Goal: Navigation & Orientation: Find specific page/section

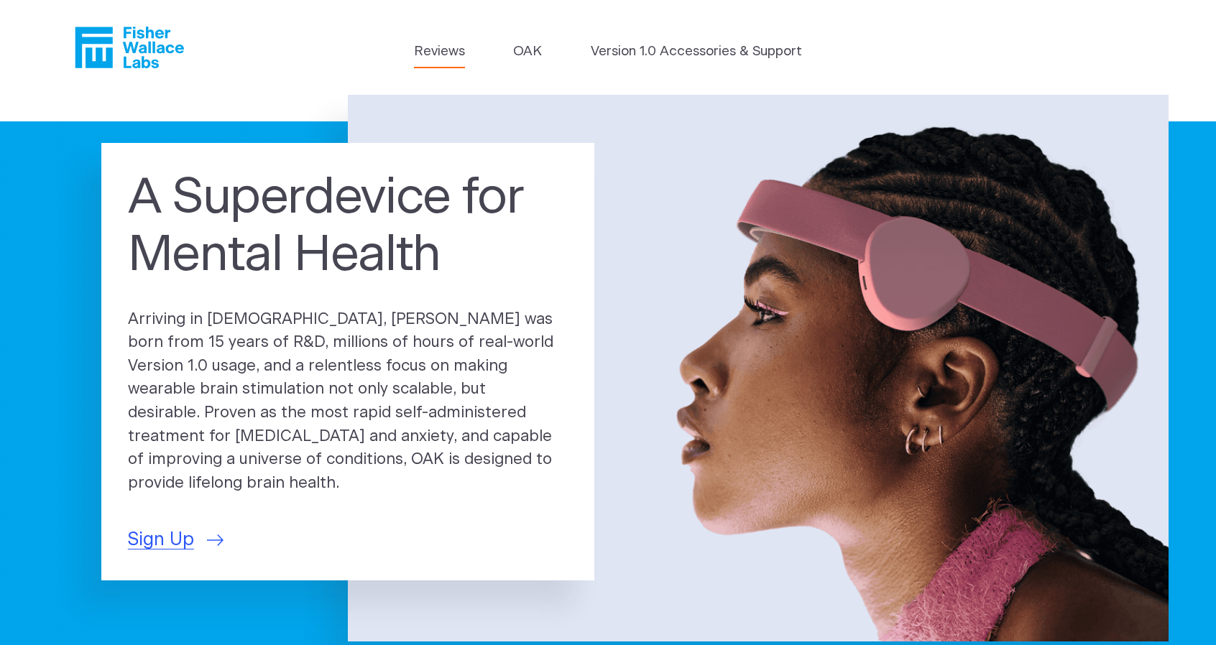
click at [437, 55] on link "Reviews" at bounding box center [439, 52] width 51 height 20
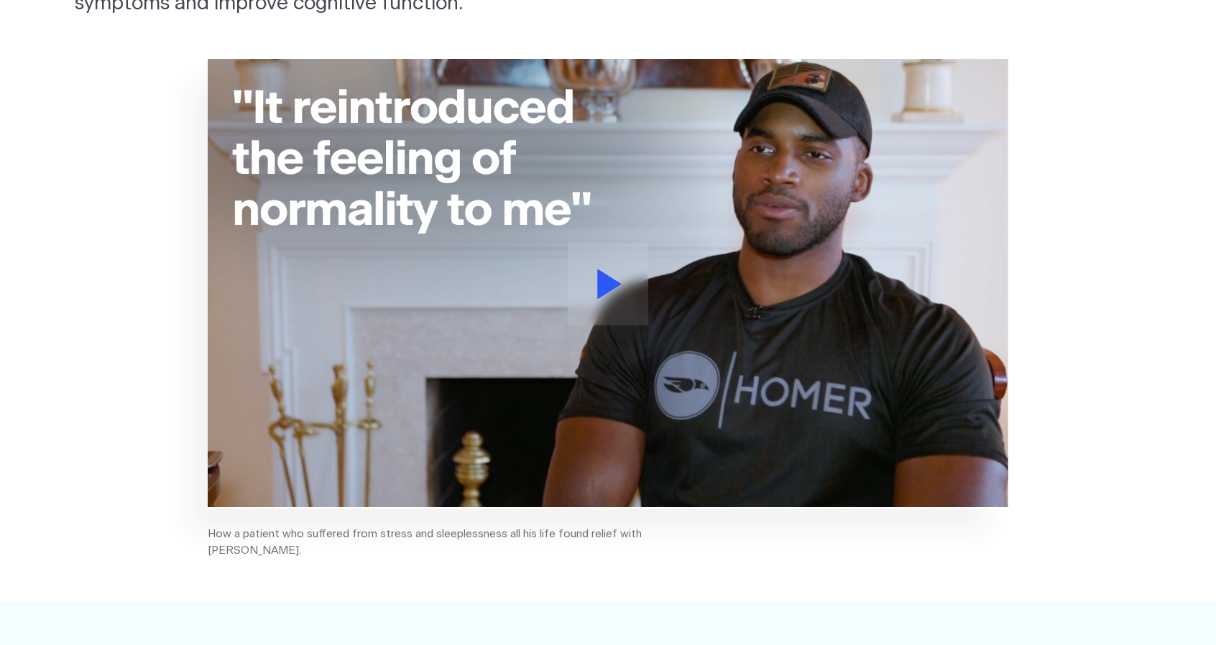
scroll to position [287, 0]
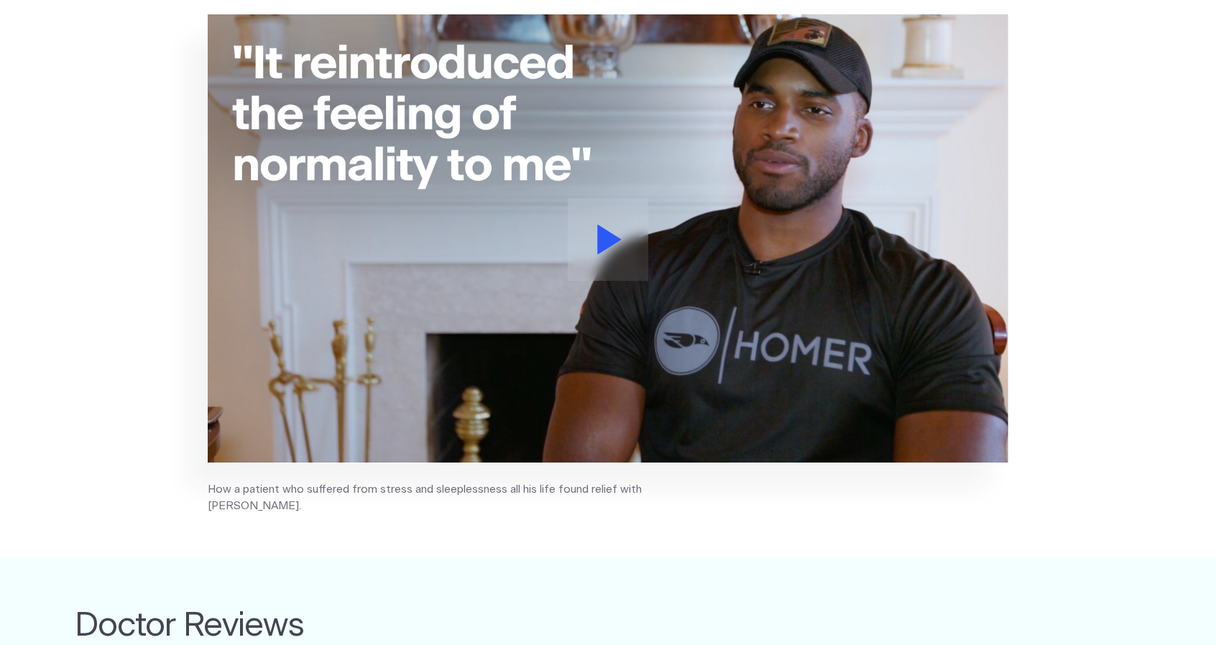
click at [581, 278] on button at bounding box center [608, 239] width 81 height 83
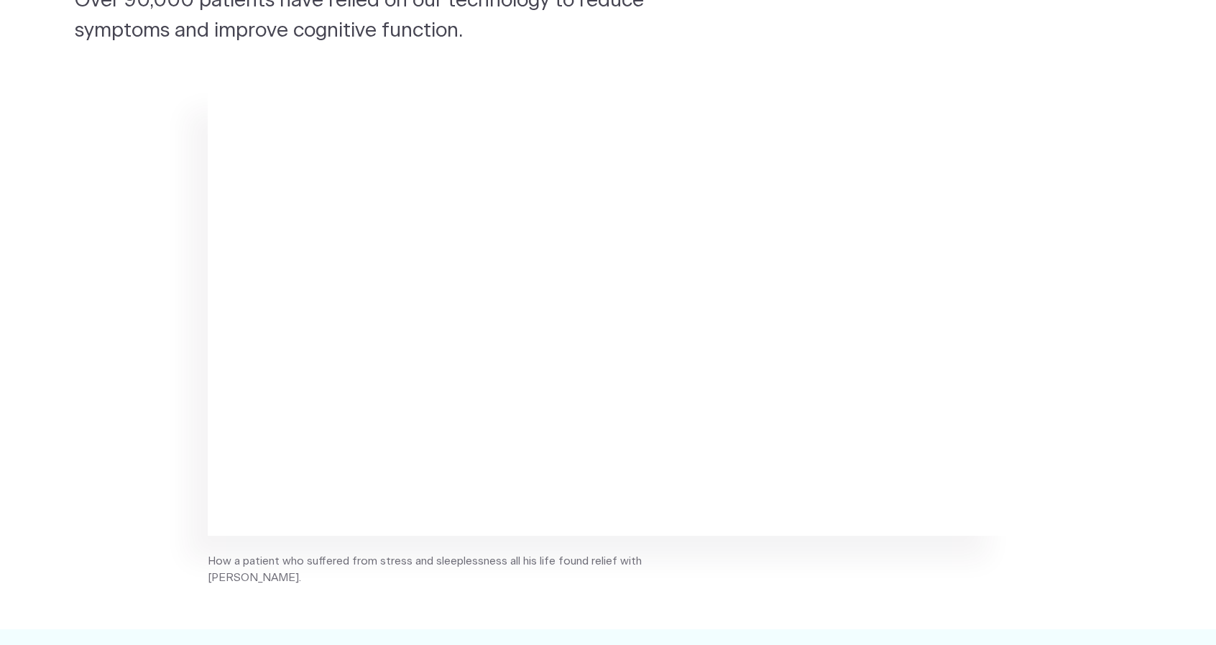
scroll to position [0, 0]
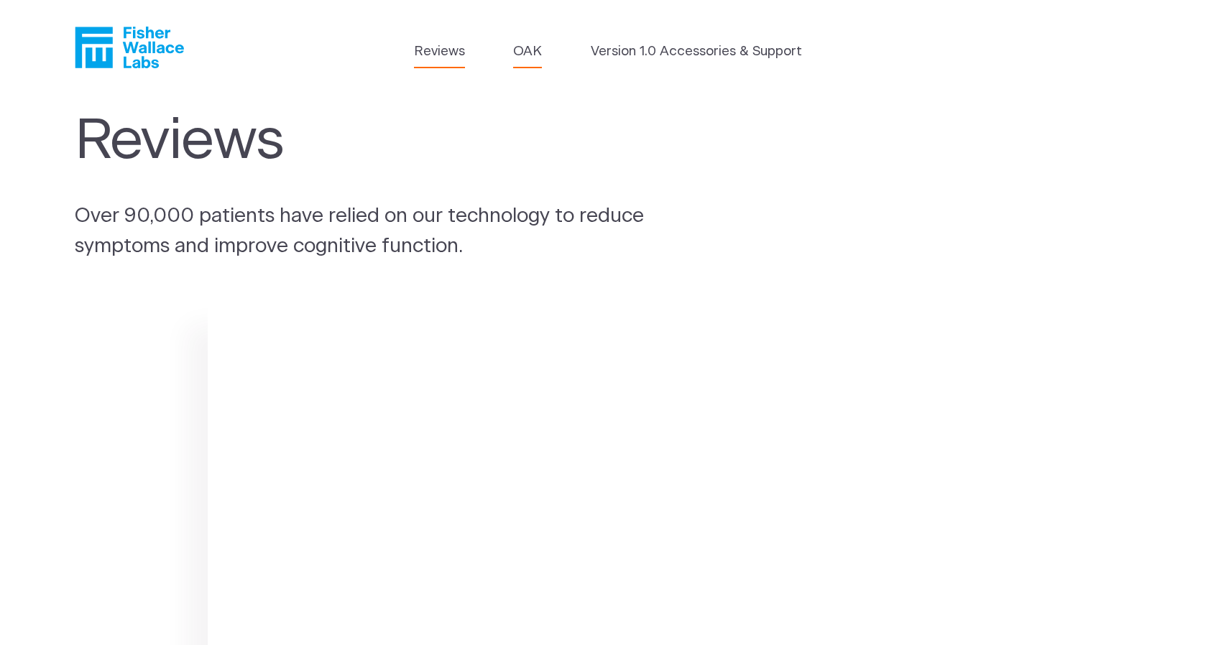
click at [520, 51] on link "OAK" at bounding box center [527, 52] width 29 height 20
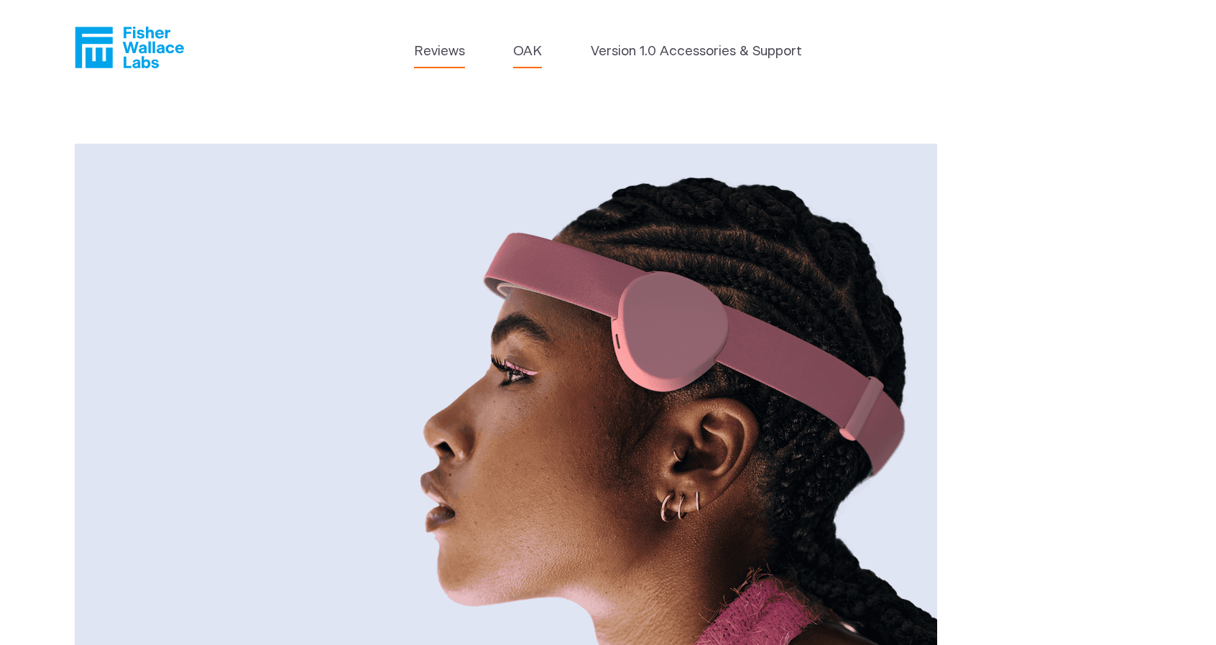
click at [418, 45] on link "Reviews" at bounding box center [439, 52] width 51 height 20
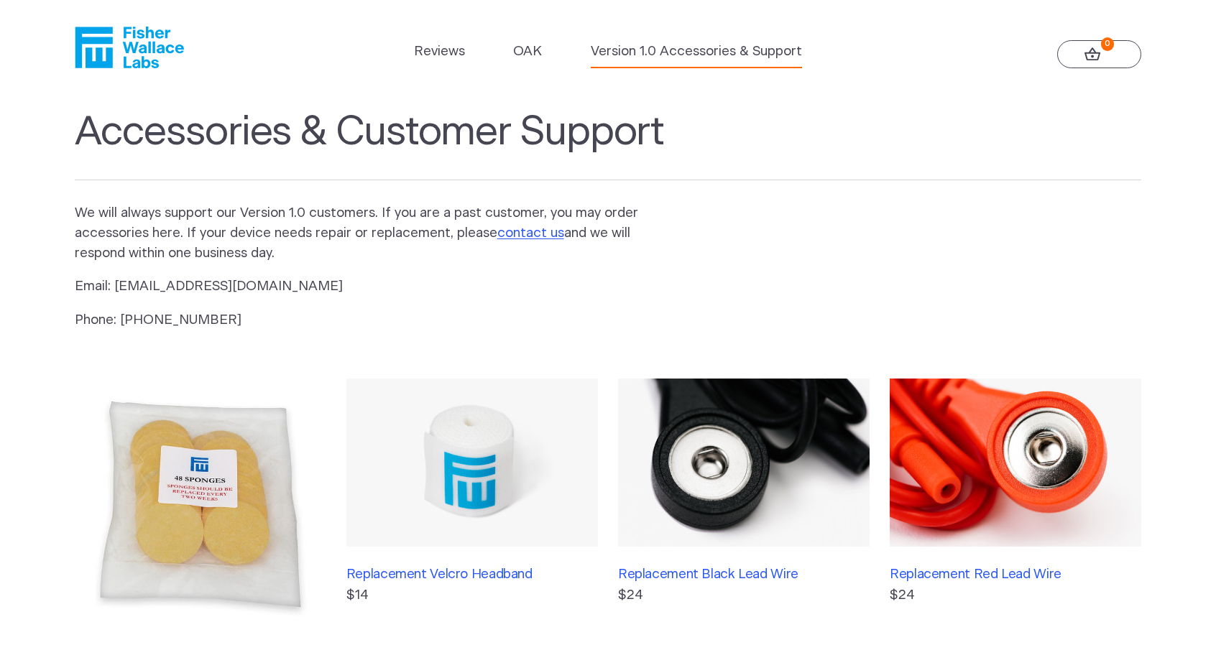
click at [124, 45] on icon "Fisher Wallace" at bounding box center [129, 48] width 109 height 42
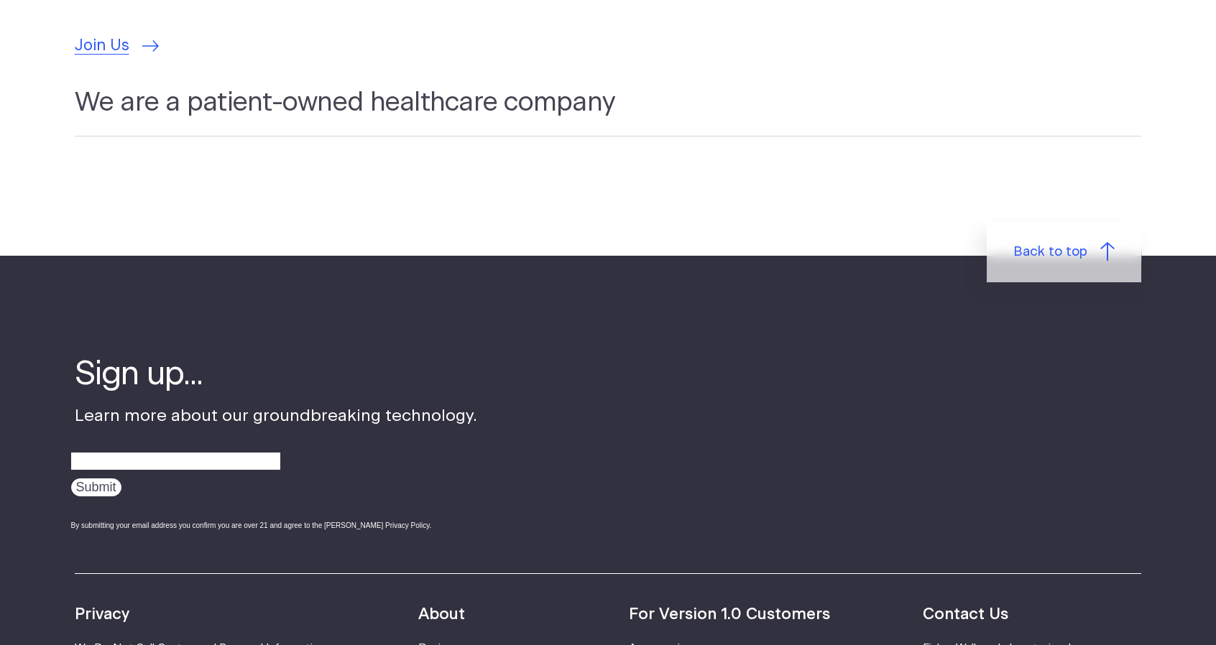
scroll to position [4816, 0]
